Goal: Task Accomplishment & Management: Use online tool/utility

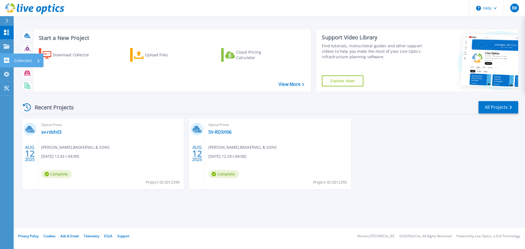
click at [7, 62] on icon at bounding box center [6, 60] width 5 height 5
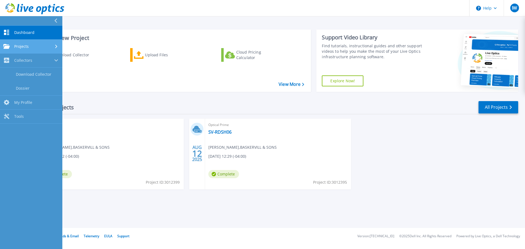
click at [25, 44] on span "Projects" at bounding box center [21, 46] width 14 height 5
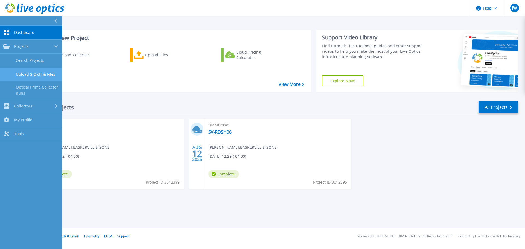
click at [32, 76] on link "Upload SIOKIT & Files" at bounding box center [31, 75] width 62 height 14
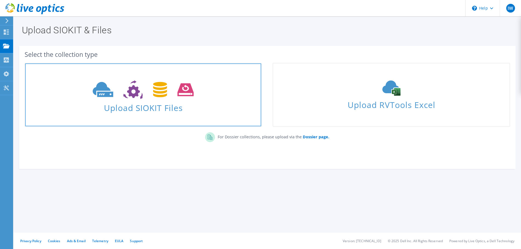
click at [171, 103] on span "Upload SIOKIT Files" at bounding box center [143, 106] width 236 height 12
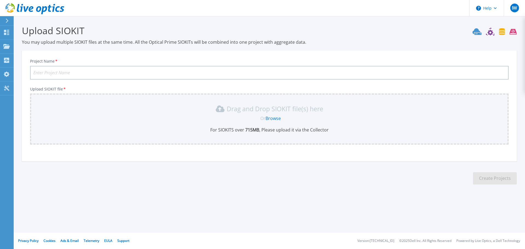
click at [269, 119] on link "Browse" at bounding box center [273, 118] width 15 height 6
click at [5, 33] on icon at bounding box center [6, 32] width 5 height 5
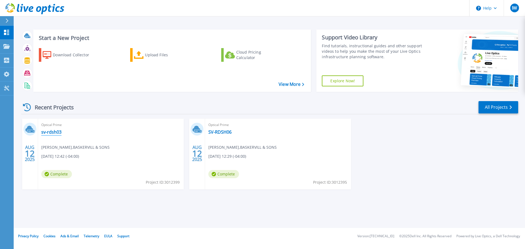
click at [59, 131] on link "sv-rdsh03" at bounding box center [51, 131] width 20 height 5
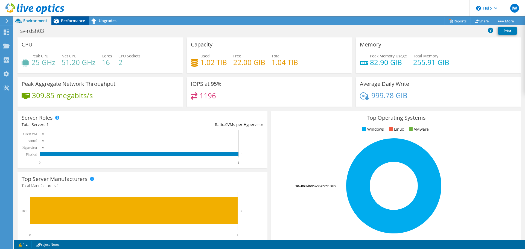
click at [73, 18] on span "Performance" at bounding box center [73, 20] width 24 height 5
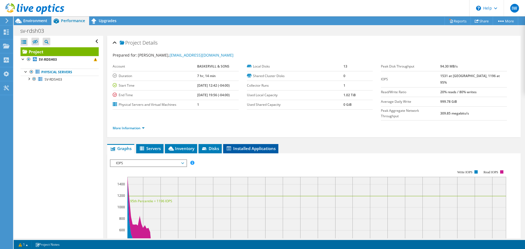
click at [258, 146] on span "Installed Applications" at bounding box center [251, 148] width 50 height 5
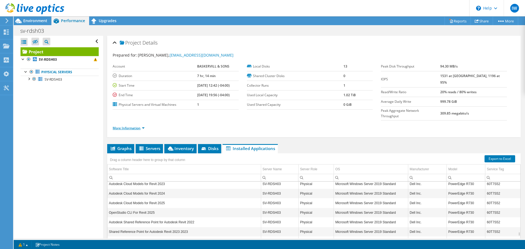
click at [140, 126] on link "More Information" at bounding box center [129, 128] width 32 height 5
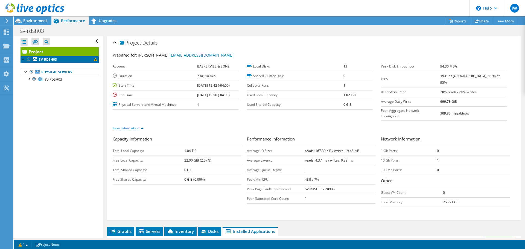
click at [55, 60] on b "SV-RDSH03" at bounding box center [48, 59] width 18 height 5
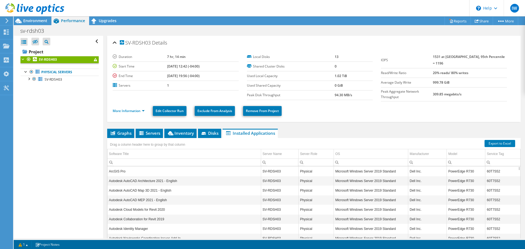
click at [55, 60] on b "SV-RDSH03" at bounding box center [48, 59] width 18 height 5
click at [23, 60] on div at bounding box center [23, 58] width 5 height 5
click at [30, 80] on div at bounding box center [28, 78] width 5 height 5
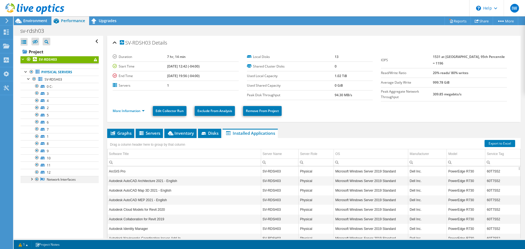
click at [30, 178] on div at bounding box center [31, 178] width 5 height 5
click at [447, 24] on link "Reports" at bounding box center [458, 21] width 26 height 8
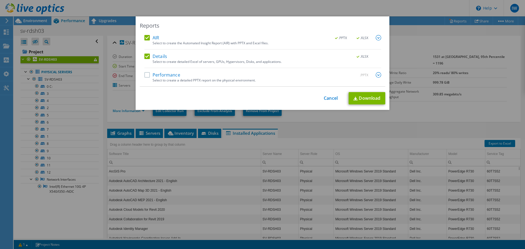
click at [376, 39] on img at bounding box center [378, 37] width 5 height 5
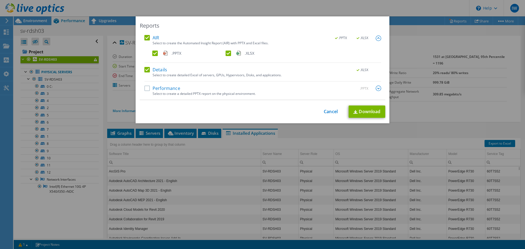
click at [376, 39] on img at bounding box center [378, 38] width 5 height 5
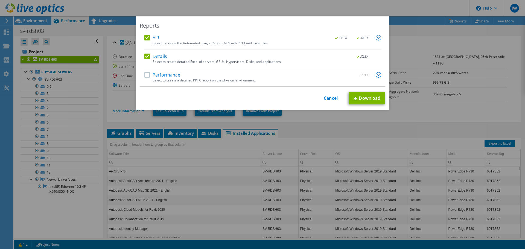
click at [326, 98] on link "Cancel" at bounding box center [331, 98] width 14 height 5
